Goal: Book appointment/travel/reservation

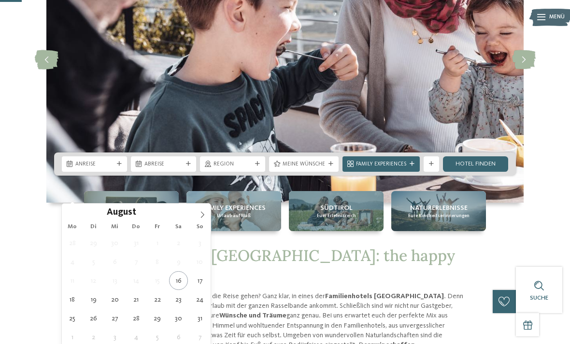
click at [199, 218] on icon at bounding box center [202, 214] width 7 height 7
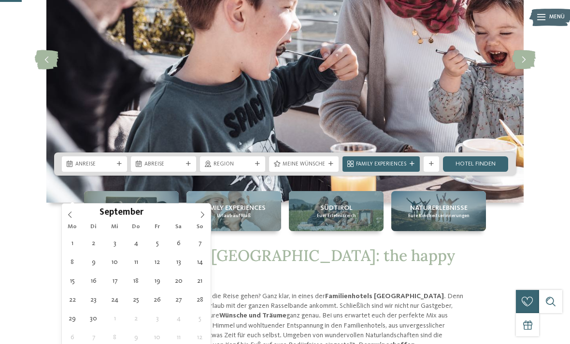
type div "[DATE]"
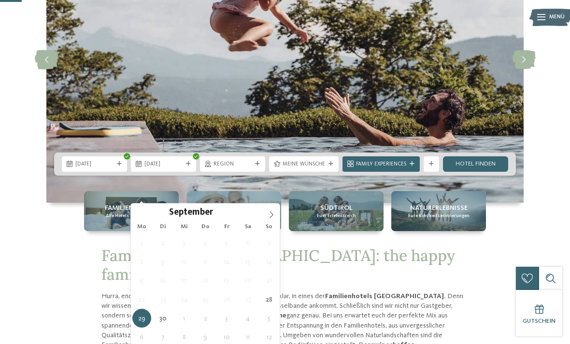
click at [271, 219] on span at bounding box center [271, 212] width 16 height 16
type div "[DATE]"
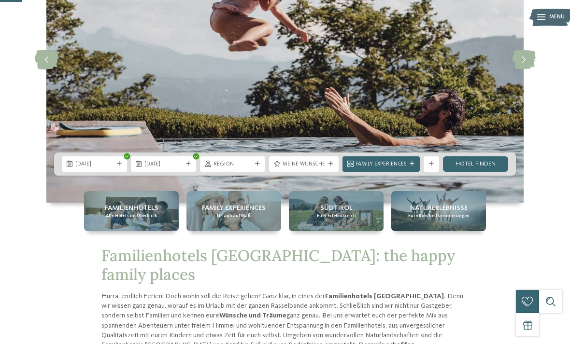
click at [249, 172] on div "Region" at bounding box center [232, 163] width 65 height 15
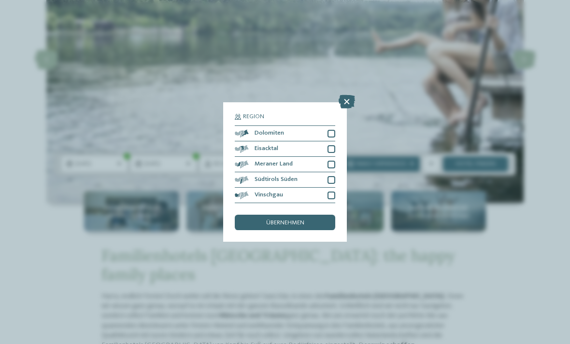
click at [331, 130] on div at bounding box center [331, 134] width 8 height 8
click at [331, 161] on div at bounding box center [331, 165] width 8 height 8
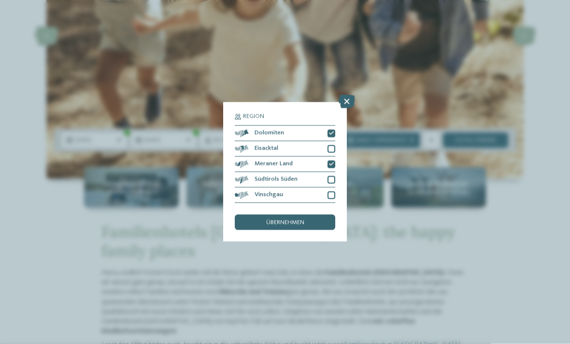
scroll to position [142, 0]
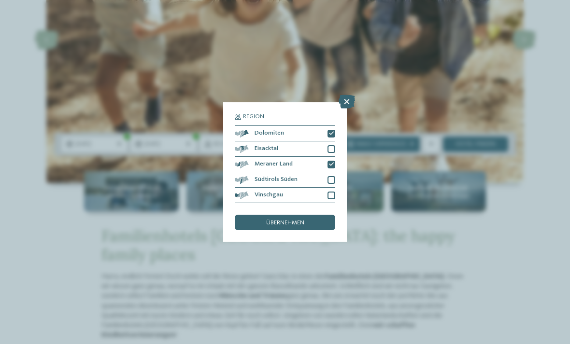
click at [297, 220] on span "übernehmen" at bounding box center [285, 223] width 38 height 6
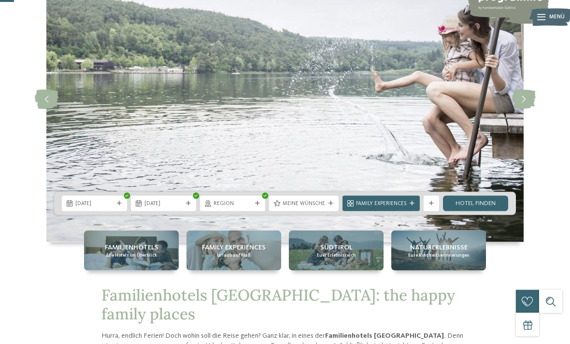
scroll to position [83, 0]
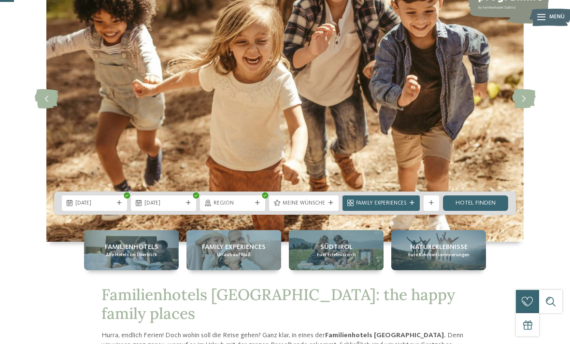
click at [313, 211] on div "Meine Wünsche" at bounding box center [304, 203] width 70 height 15
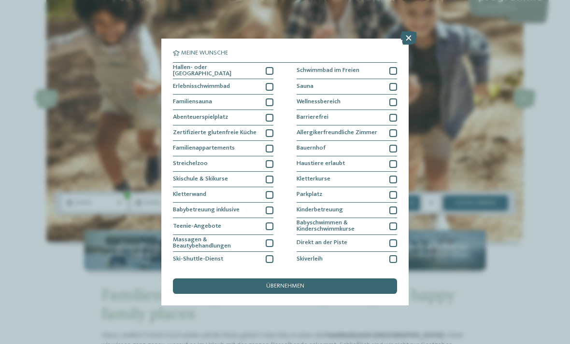
click at [349, 279] on div "übernehmen" at bounding box center [285, 286] width 224 height 15
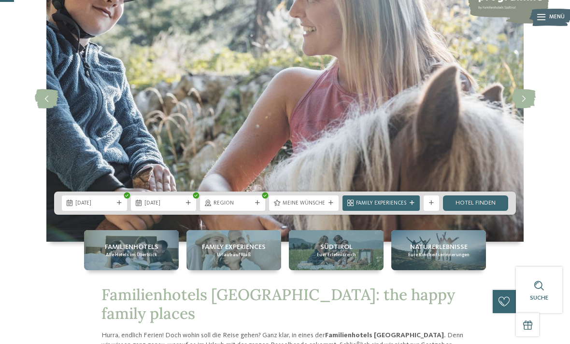
click at [479, 211] on link "Hotel finden" at bounding box center [475, 203] width 65 height 15
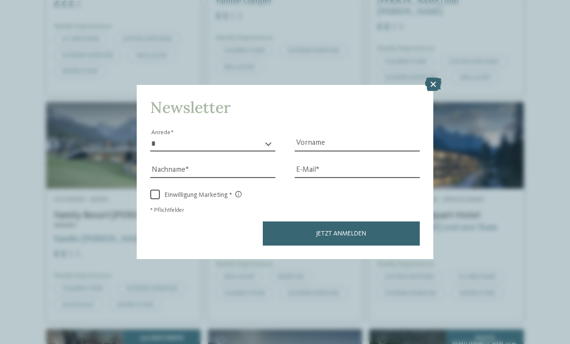
scroll to position [418, 0]
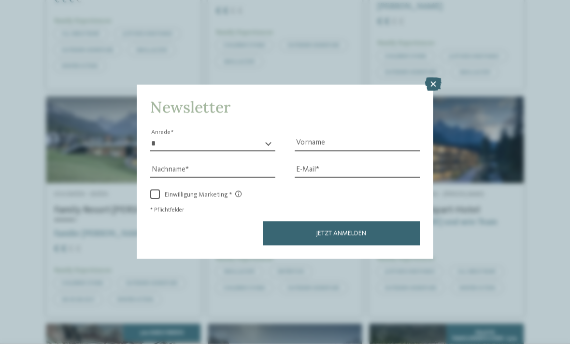
click at [441, 78] on icon at bounding box center [433, 85] width 16 height 14
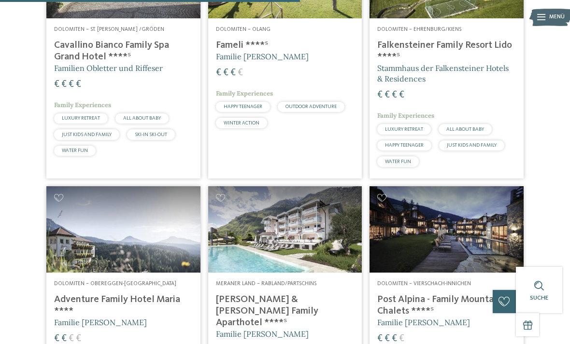
scroll to position [810, 0]
